Goal: Find specific page/section: Find specific page/section

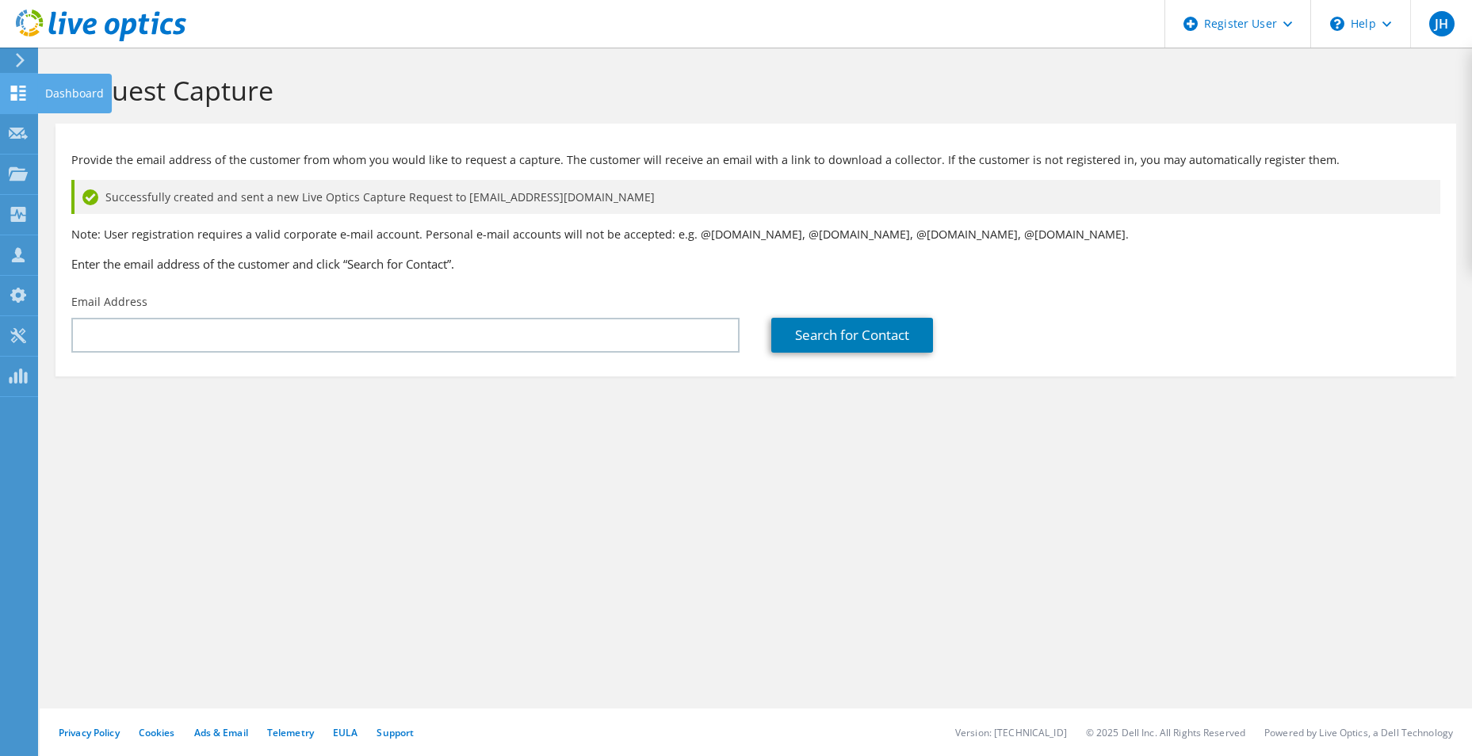
click at [15, 86] on use at bounding box center [18, 93] width 15 height 15
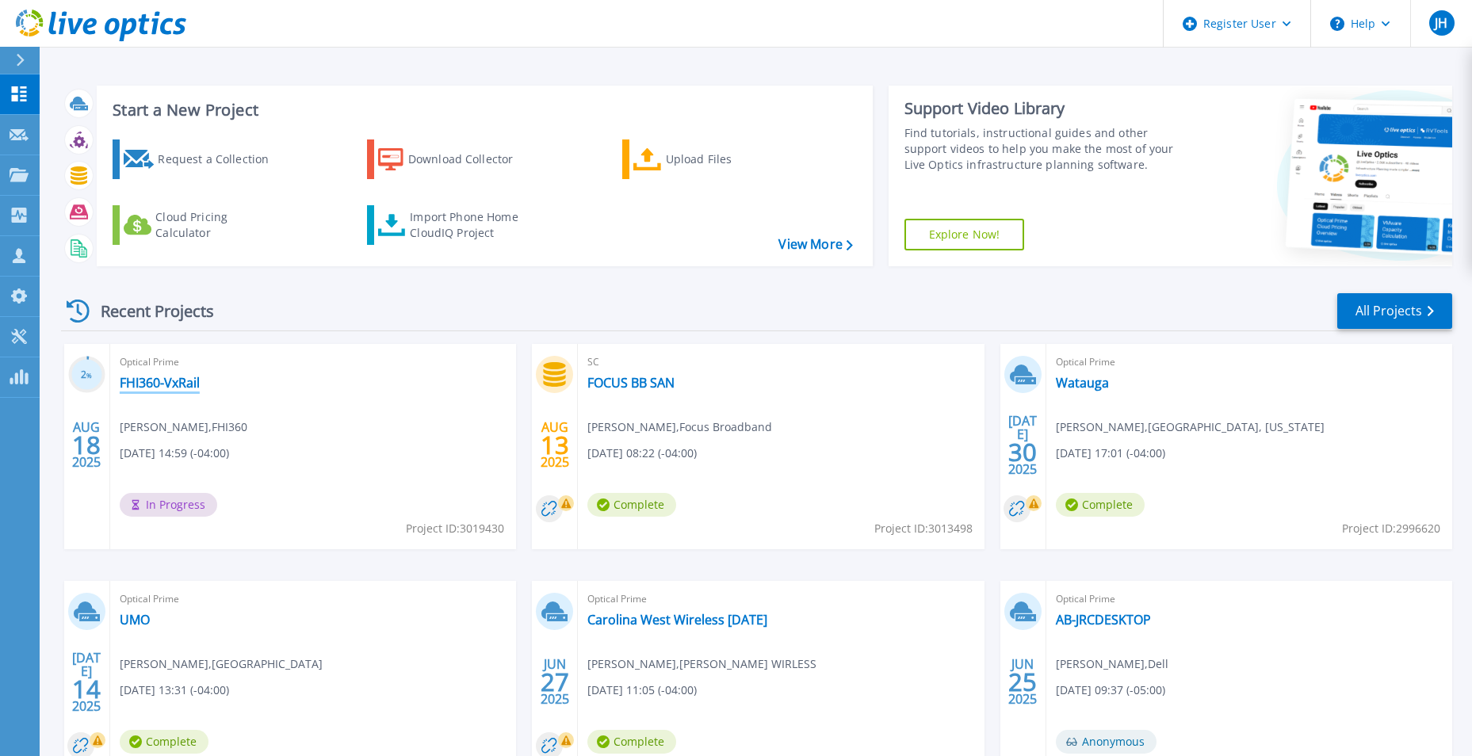
click at [154, 377] on link "FHI360-VxRail" at bounding box center [160, 383] width 80 height 16
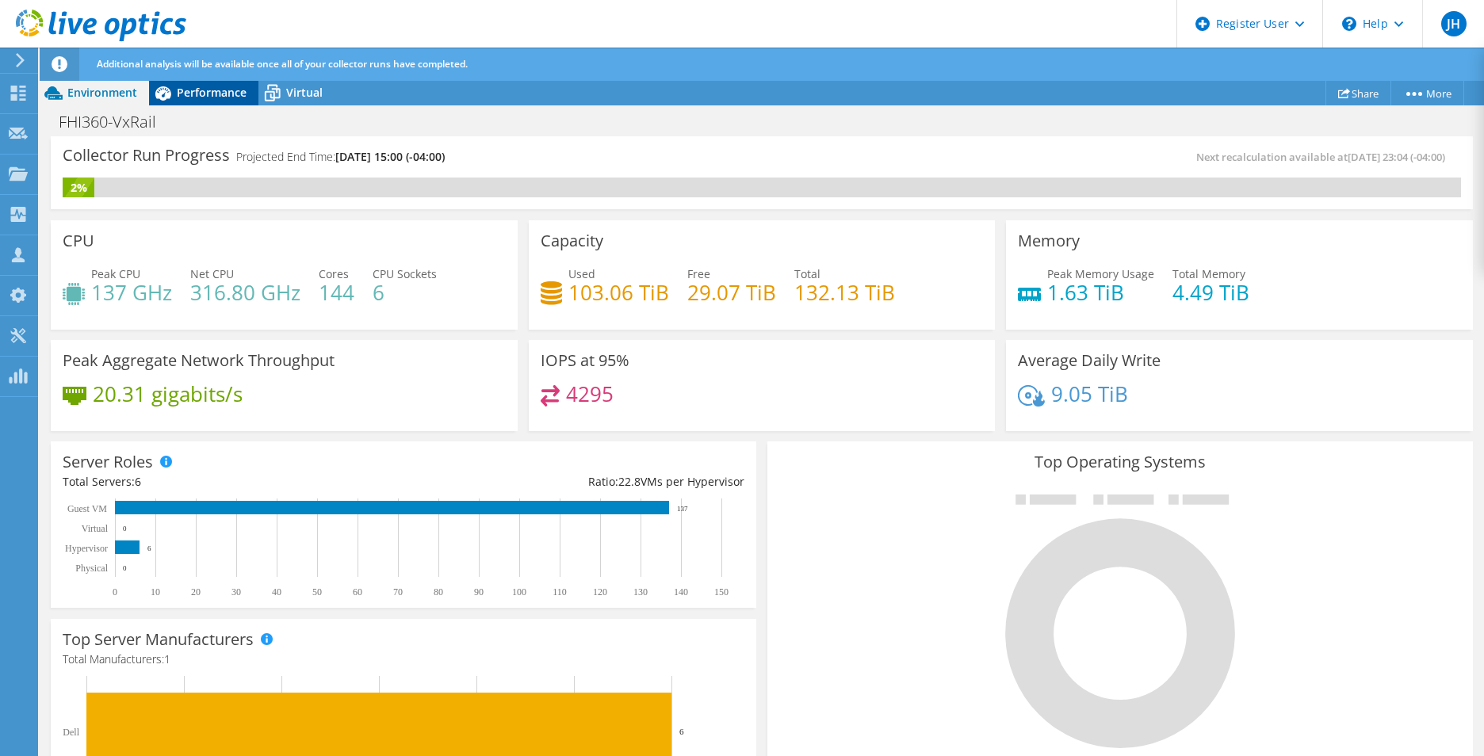
click at [226, 88] on span "Performance" at bounding box center [212, 92] width 70 height 15
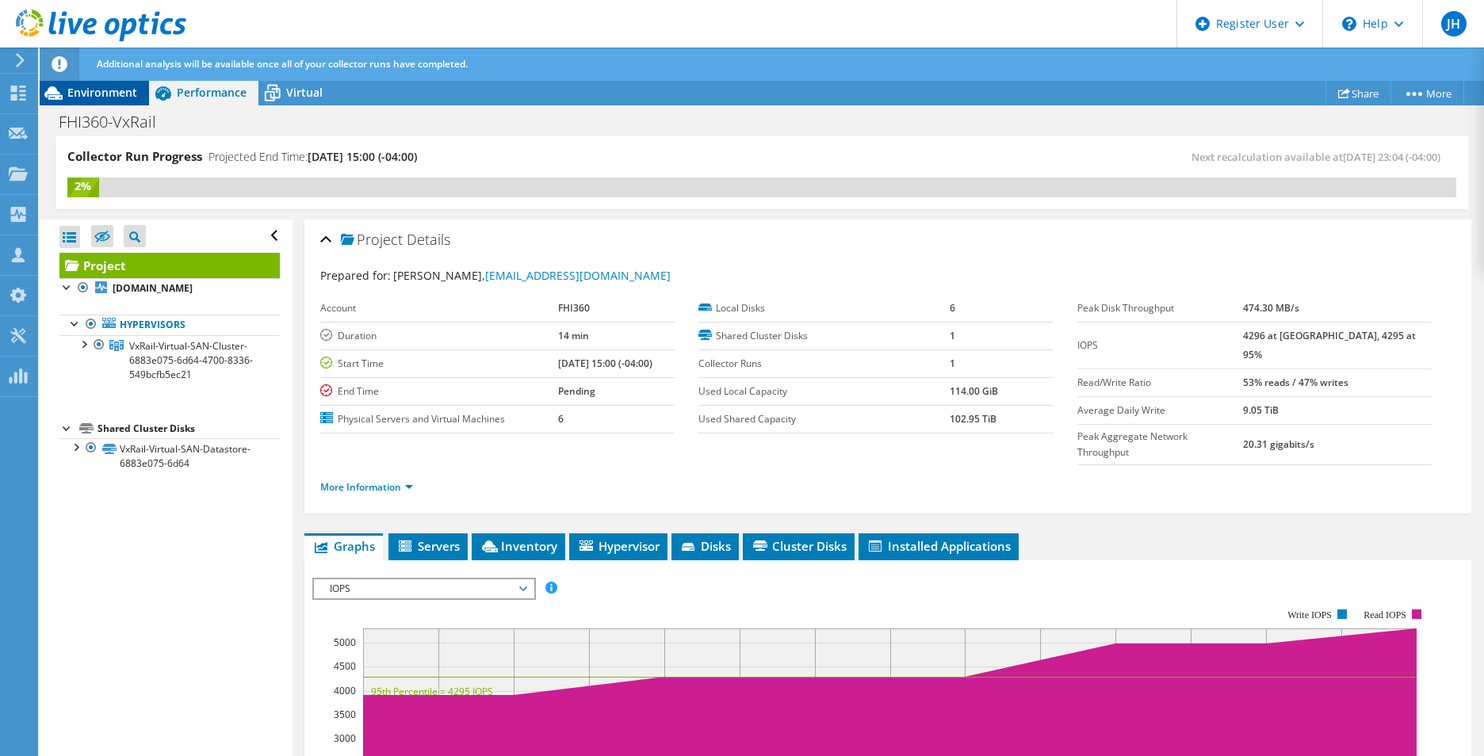
click at [78, 90] on span "Environment" at bounding box center [102, 92] width 70 height 15
